Goal: Unclear

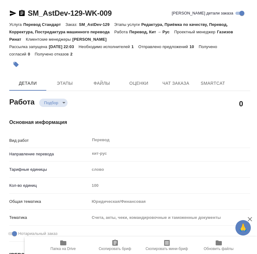
type textarea "x"
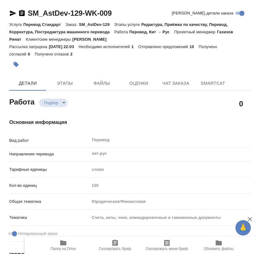
type textarea "x"
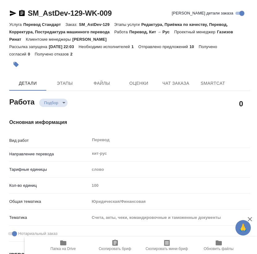
type textarea "x"
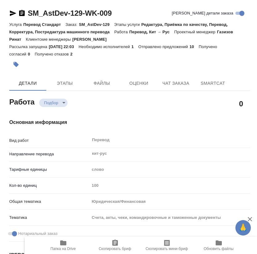
type textarea "x"
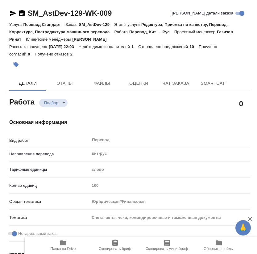
type textarea "x"
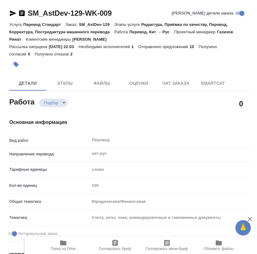
type textarea "x"
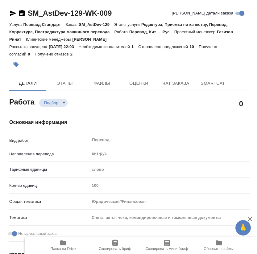
type textarea "x"
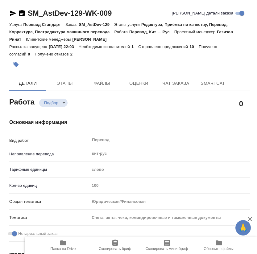
type textarea "x"
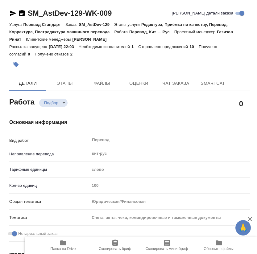
type textarea "x"
